Goal: Information Seeking & Learning: Find specific fact

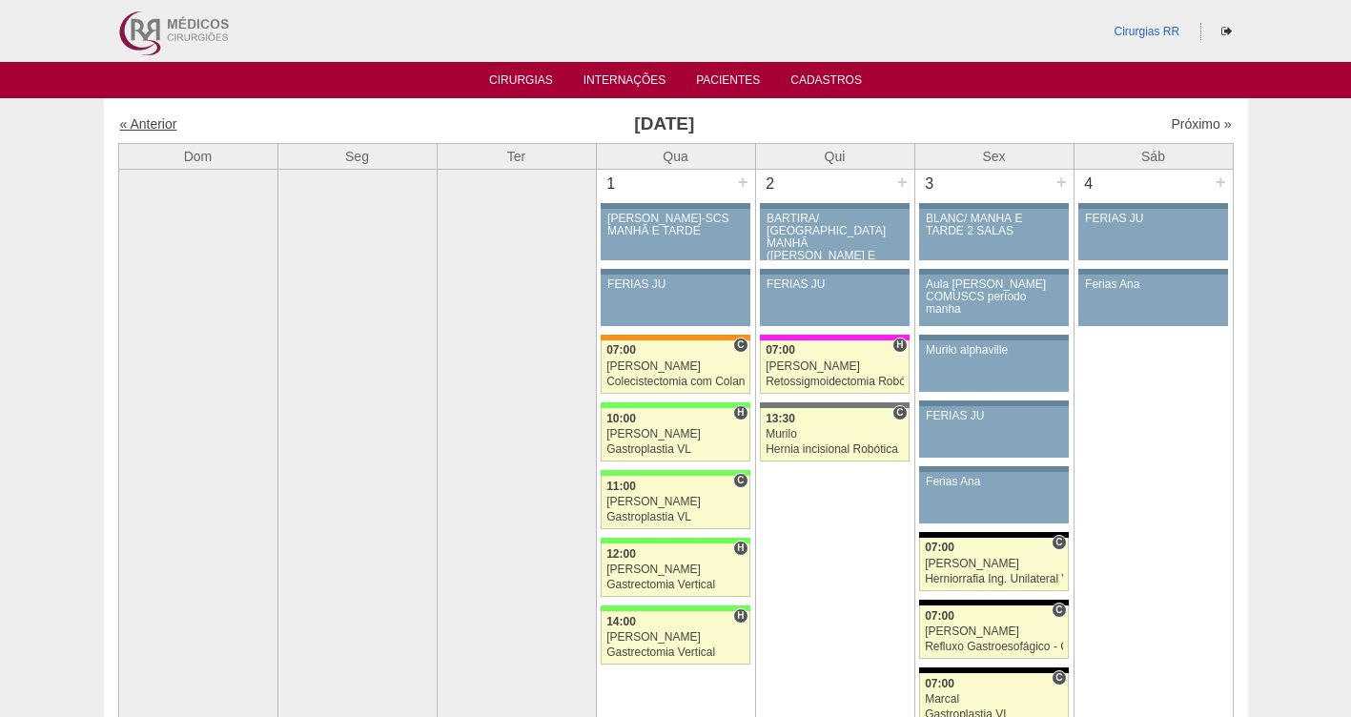
click at [149, 117] on link "« Anterior" at bounding box center [148, 123] width 57 height 15
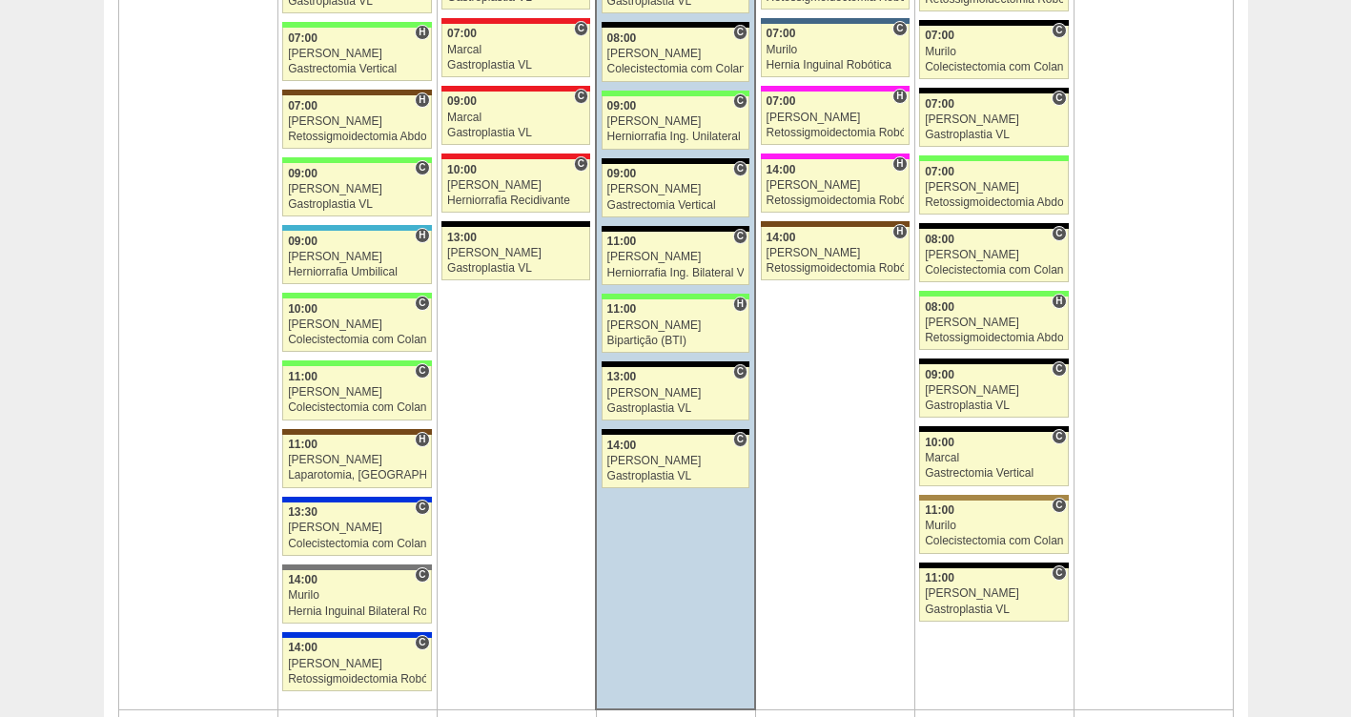
scroll to position [2179, 0]
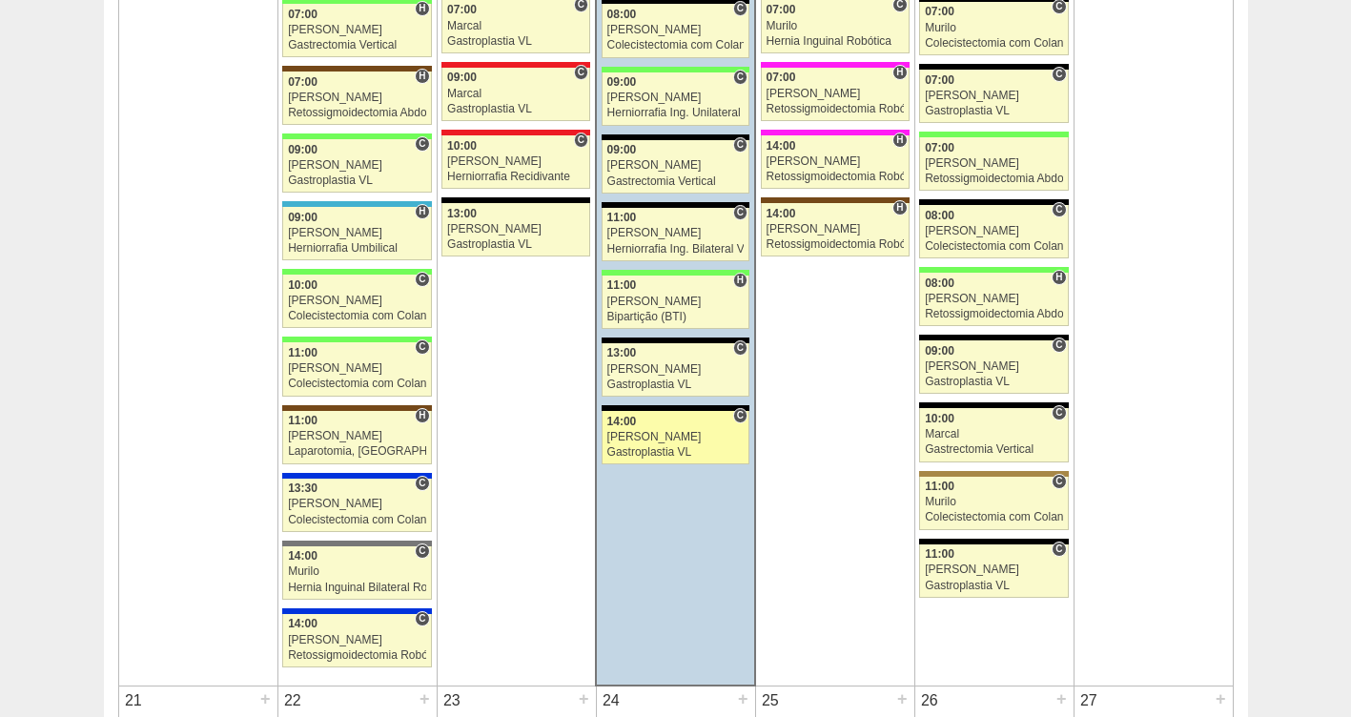
click at [664, 437] on div "[PERSON_NAME]" at bounding box center [676, 437] width 137 height 12
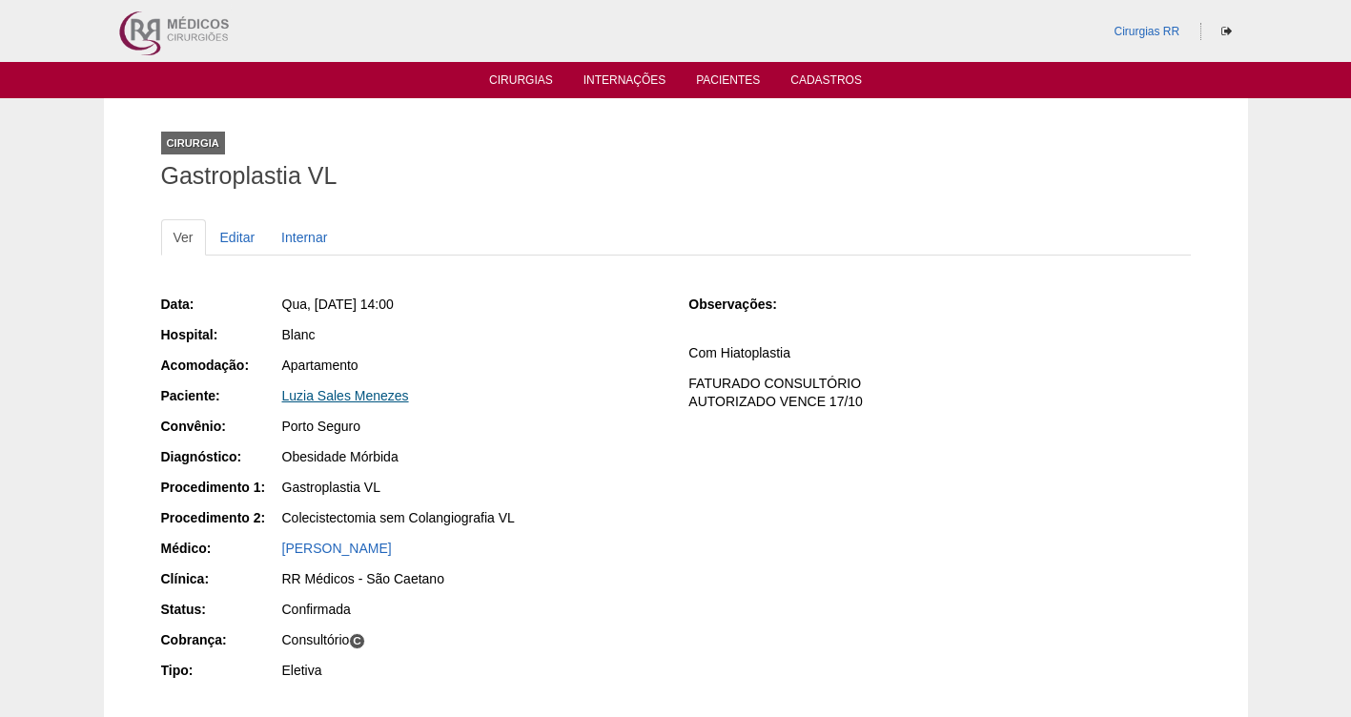
click at [329, 391] on link "Luzia Sales Menezes" at bounding box center [345, 395] width 127 height 15
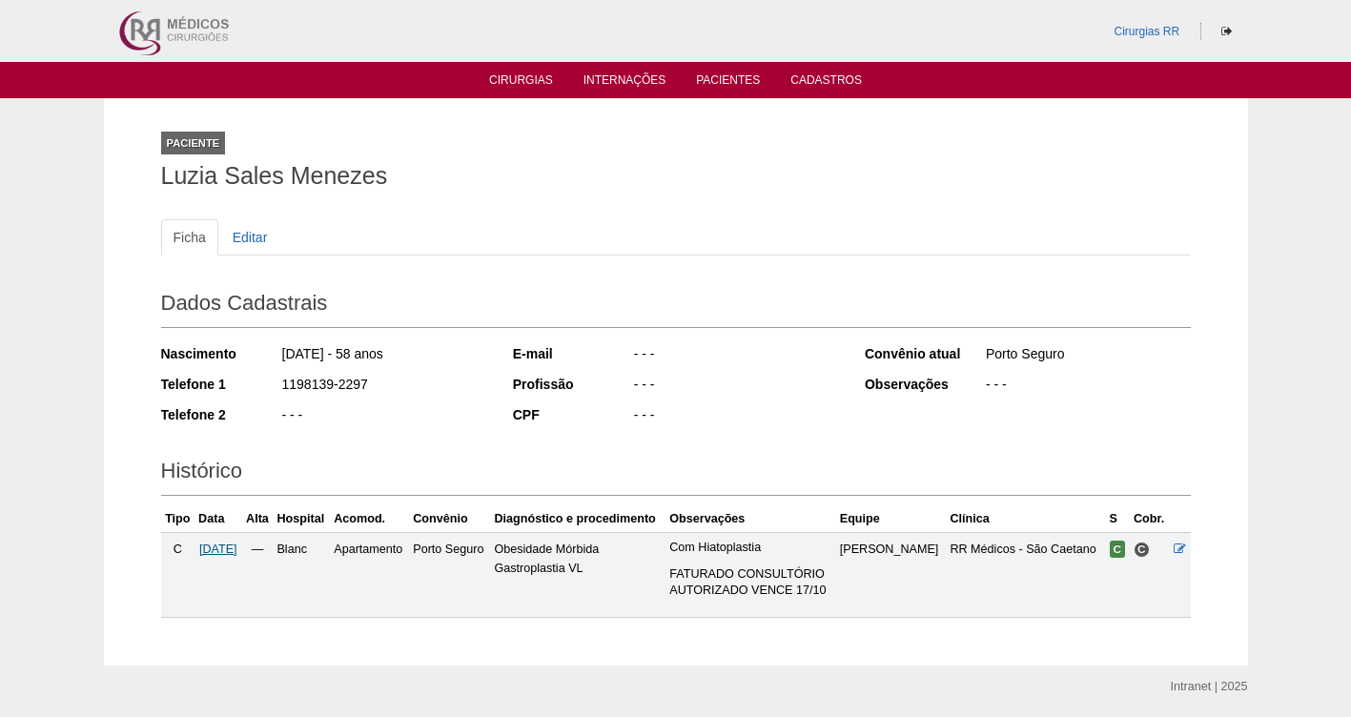
click at [228, 546] on span "[DATE]" at bounding box center [218, 549] width 38 height 13
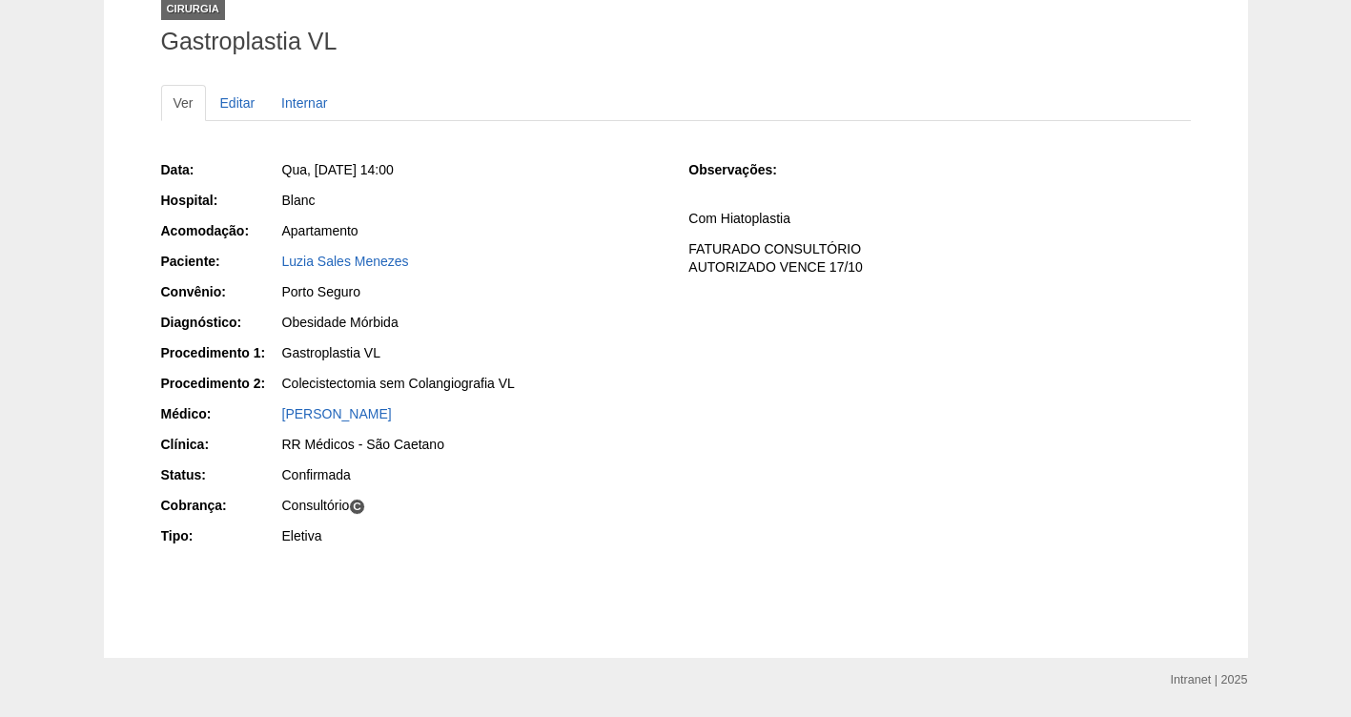
scroll to position [191, 0]
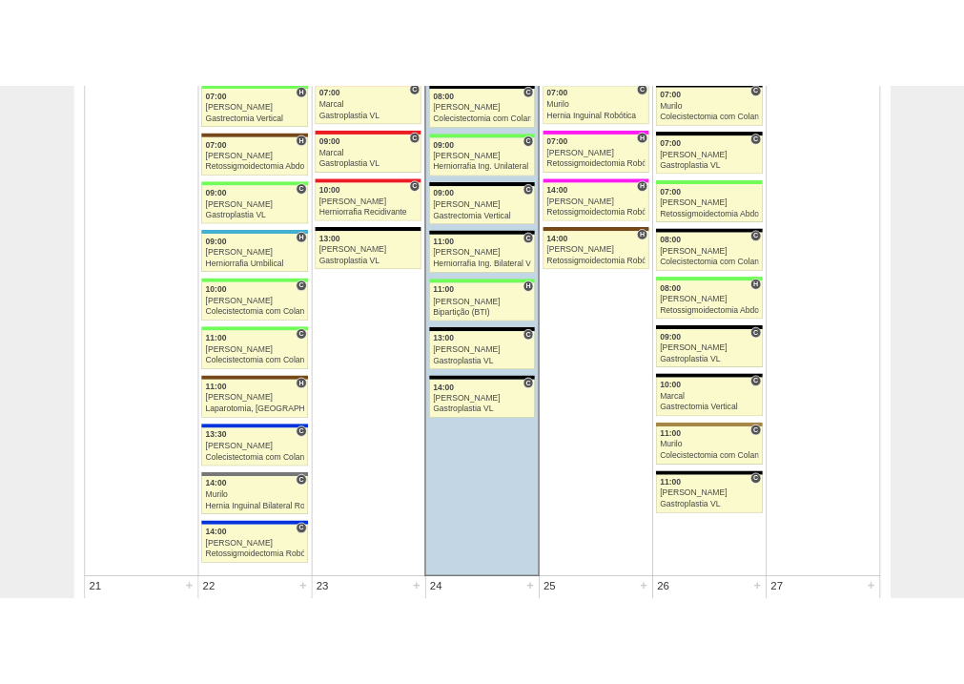
scroll to position [2171, 0]
